Goal: Information Seeking & Learning: Understand process/instructions

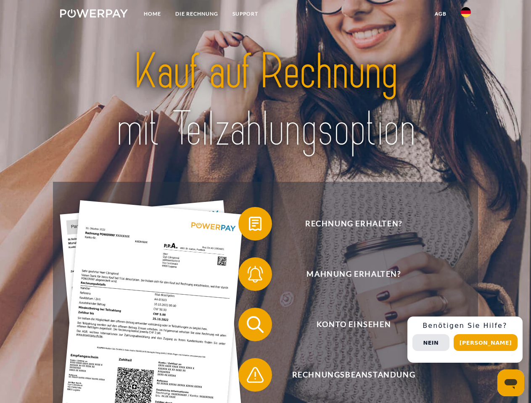
click at [94, 15] on img at bounding box center [94, 13] width 68 height 8
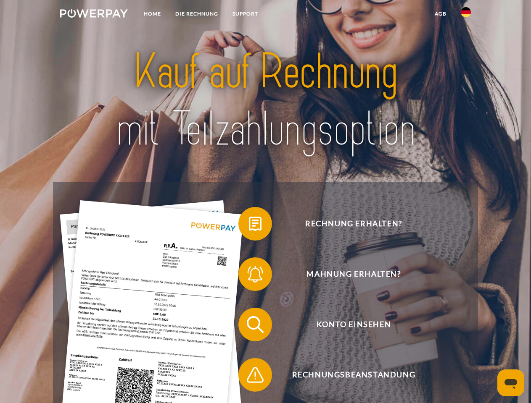
click at [466, 15] on img at bounding box center [466, 12] width 10 height 10
click at [440, 14] on link "agb" at bounding box center [440, 13] width 26 height 15
click at [249, 226] on span at bounding box center [242, 224] width 42 height 42
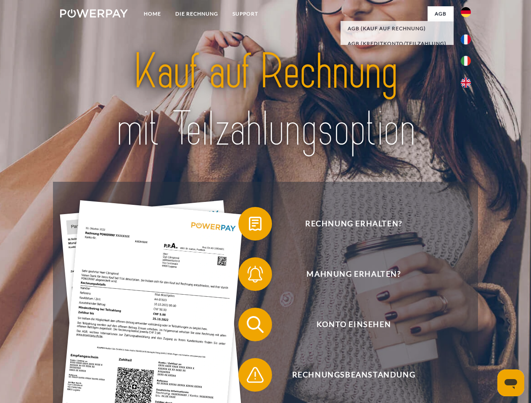
click at [249, 276] on span at bounding box center [242, 274] width 42 height 42
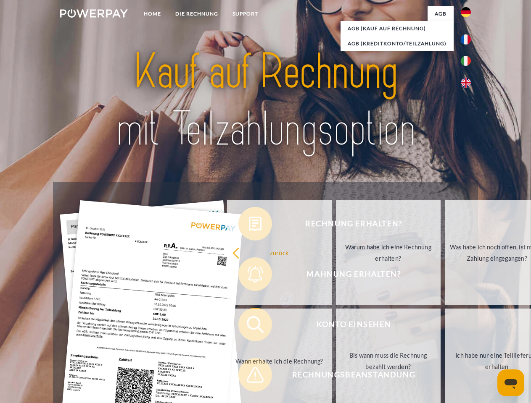
click at [336, 327] on link "Bis wann muss die Rechnung bezahlt werden?" at bounding box center [388, 361] width 105 height 105
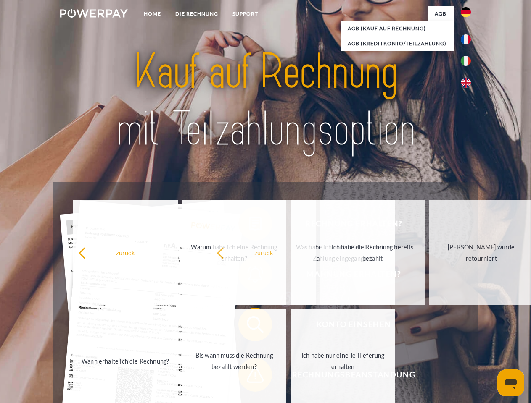
click at [249, 377] on span at bounding box center [242, 375] width 42 height 42
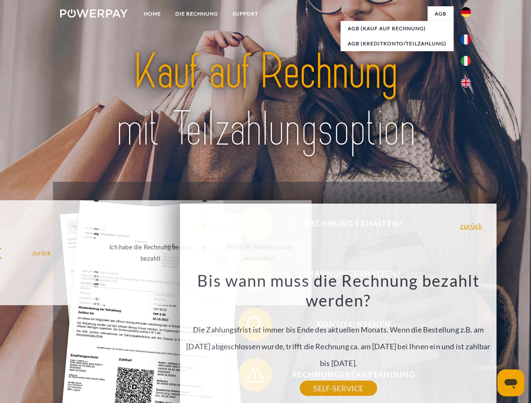
click at [468, 340] on div "Rechnung erhalten? Mahnung erhalten? Konto einsehen" at bounding box center [265, 350] width 424 height 336
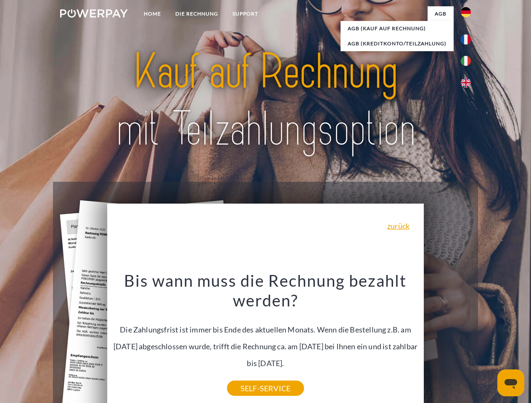
click at [447, 342] on span "Konto einsehen" at bounding box center [353, 325] width 206 height 34
click at [488, 343] on header "Home DIE RECHNUNG SUPPORT" at bounding box center [265, 290] width 531 height 580
